Goal: Task Accomplishment & Management: Manage account settings

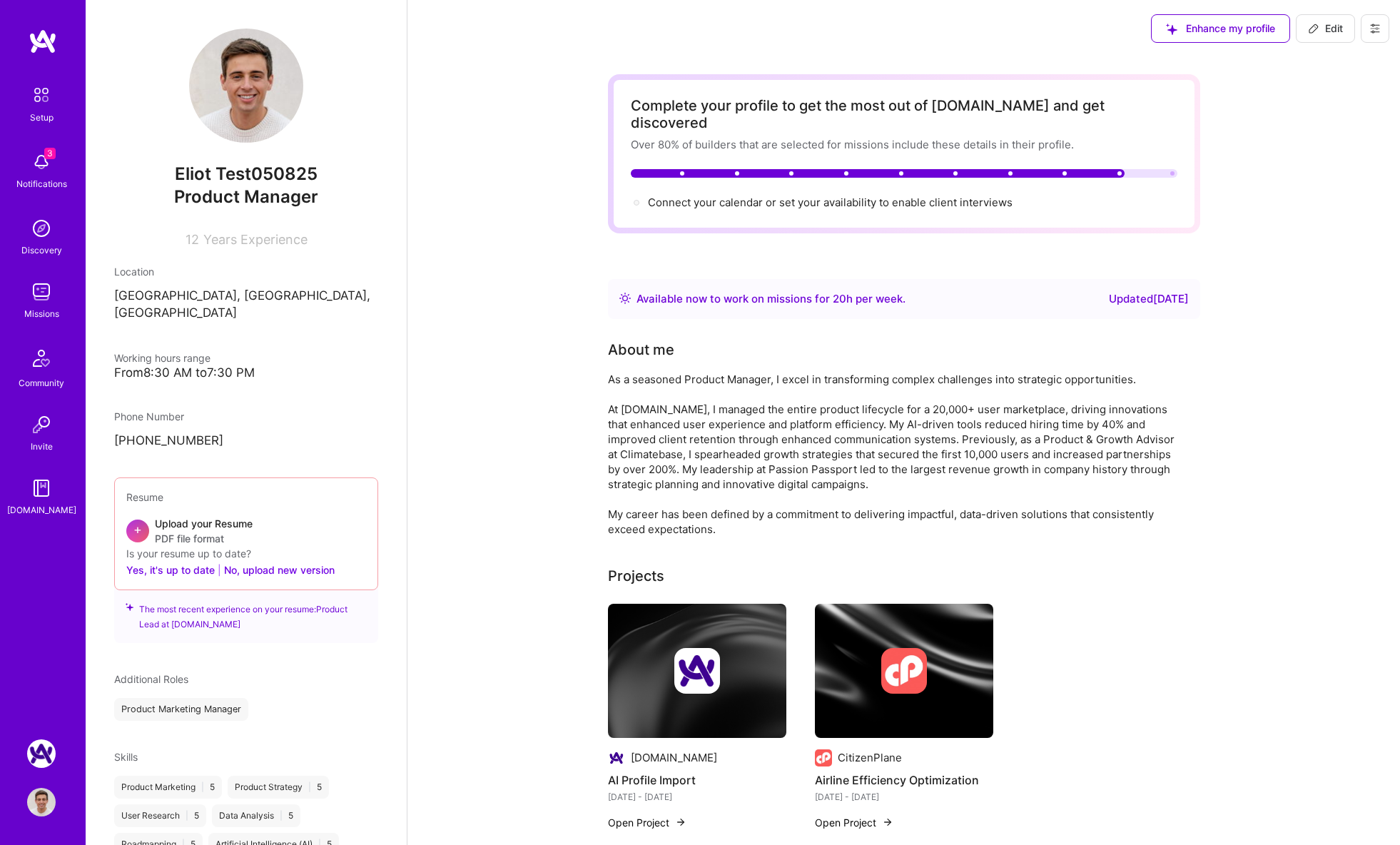
click at [1369, 22] on button at bounding box center [1375, 28] width 28 height 28
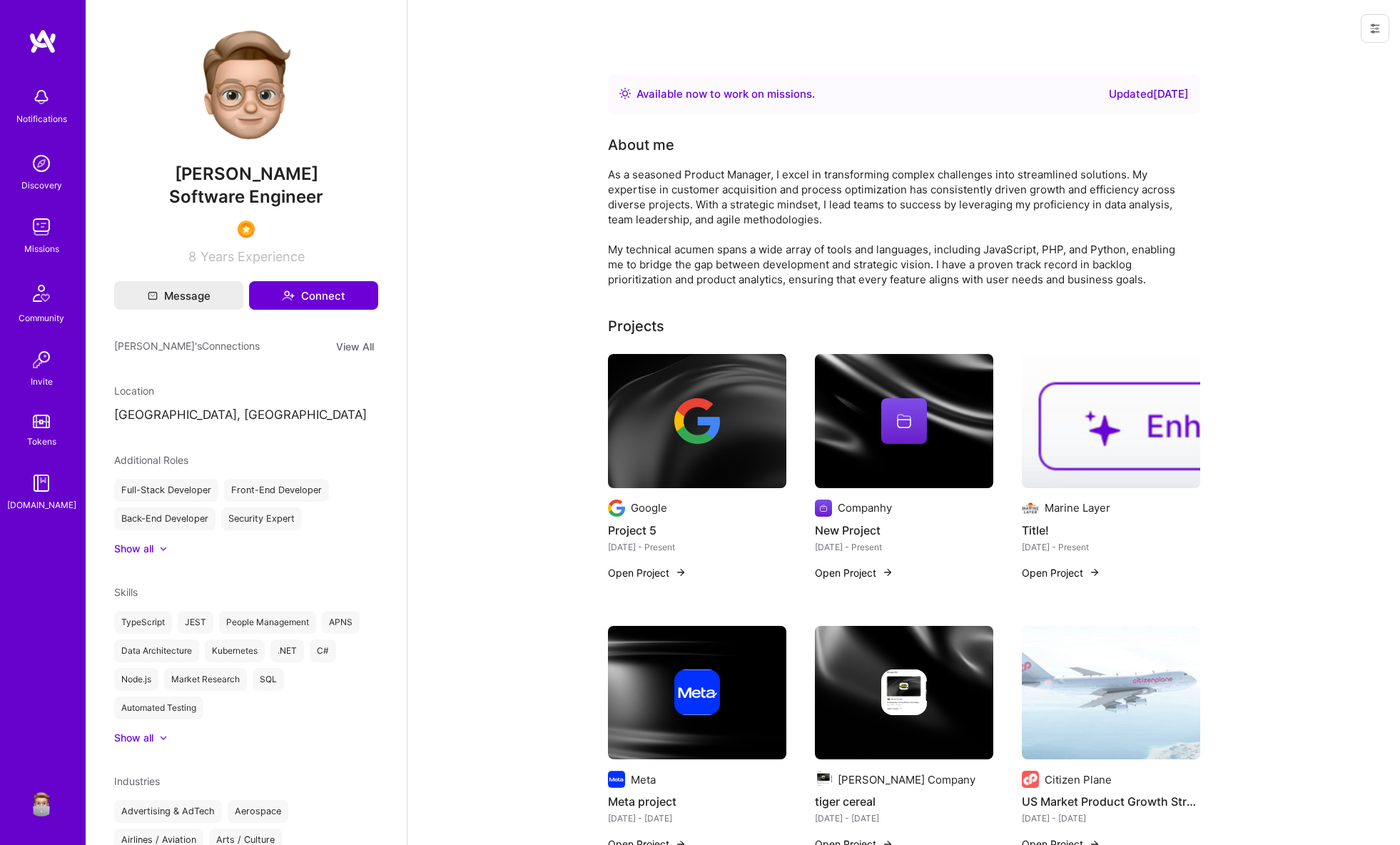
click at [1374, 27] on icon at bounding box center [1375, 28] width 12 height 12
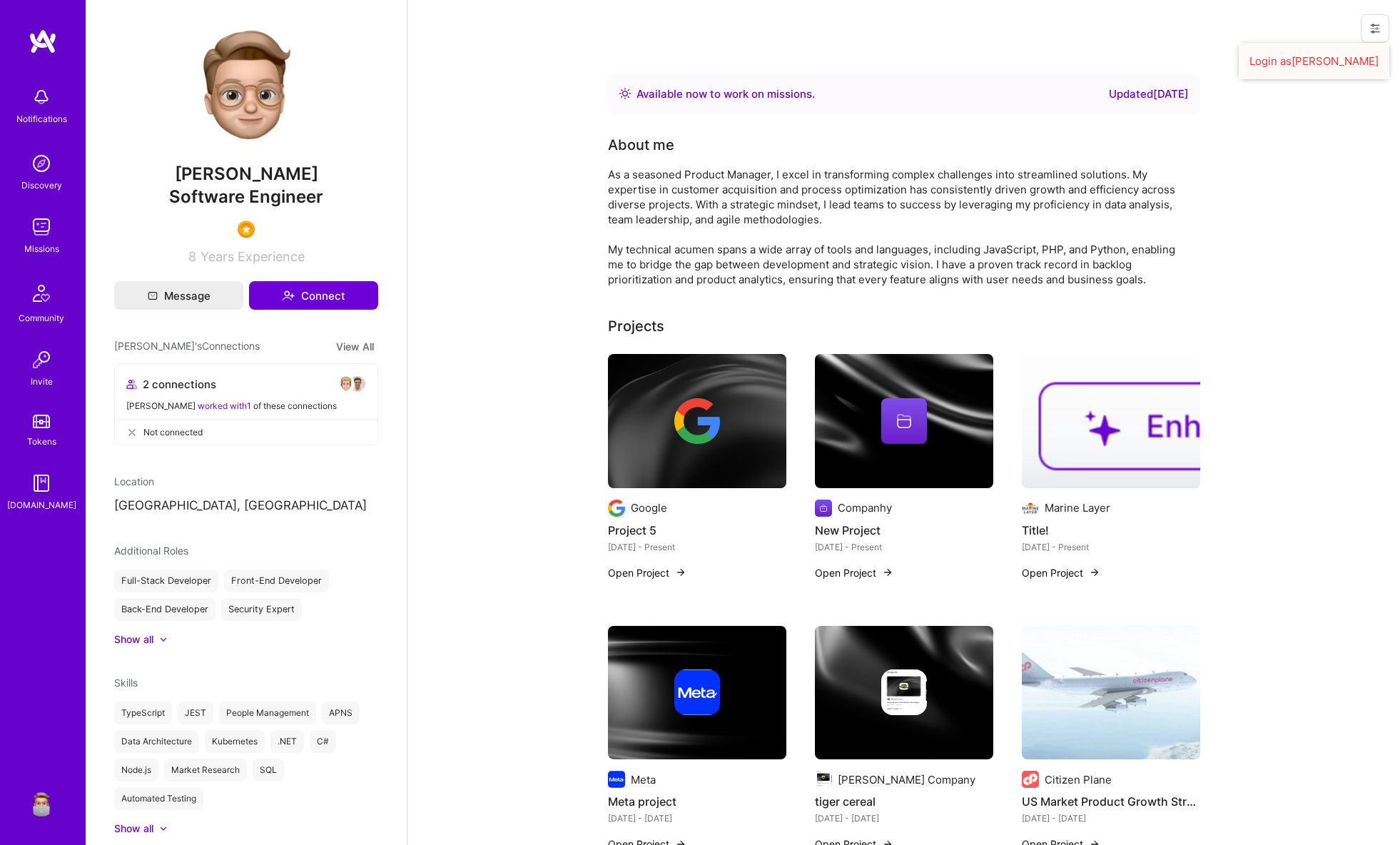
click at [1328, 54] on button "Login as Eliot" at bounding box center [1314, 61] width 151 height 36
